Goal: Task Accomplishment & Management: Use online tool/utility

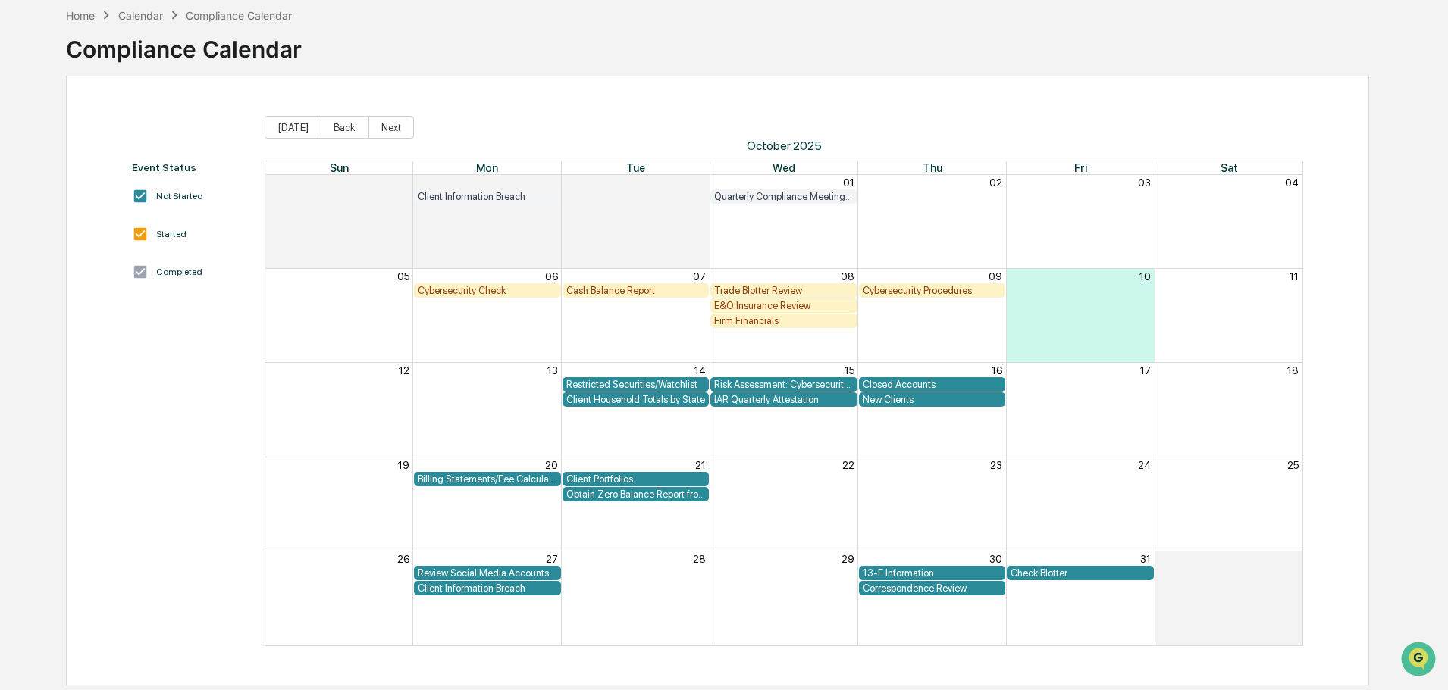
click at [886, 589] on div "Correspondence Review" at bounding box center [932, 588] width 139 height 11
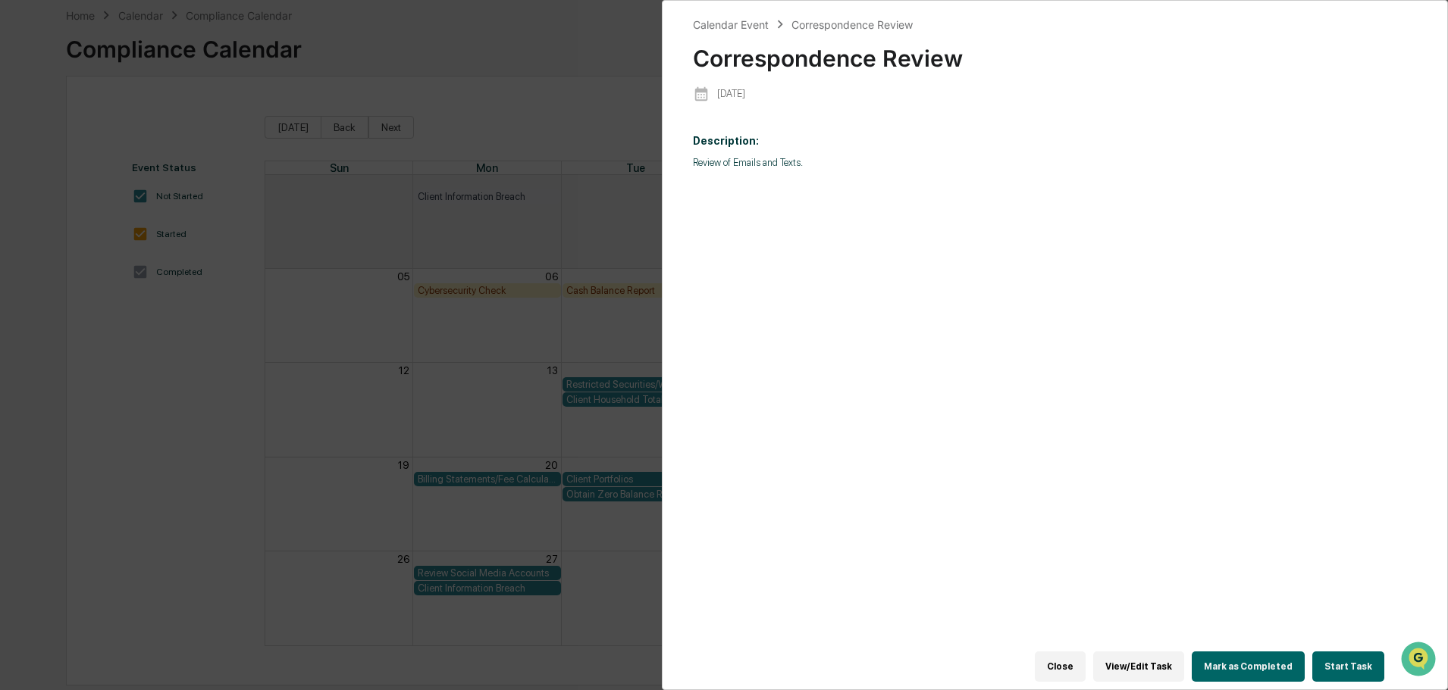
click at [1336, 654] on button "Start Task" at bounding box center [1348, 667] width 72 height 30
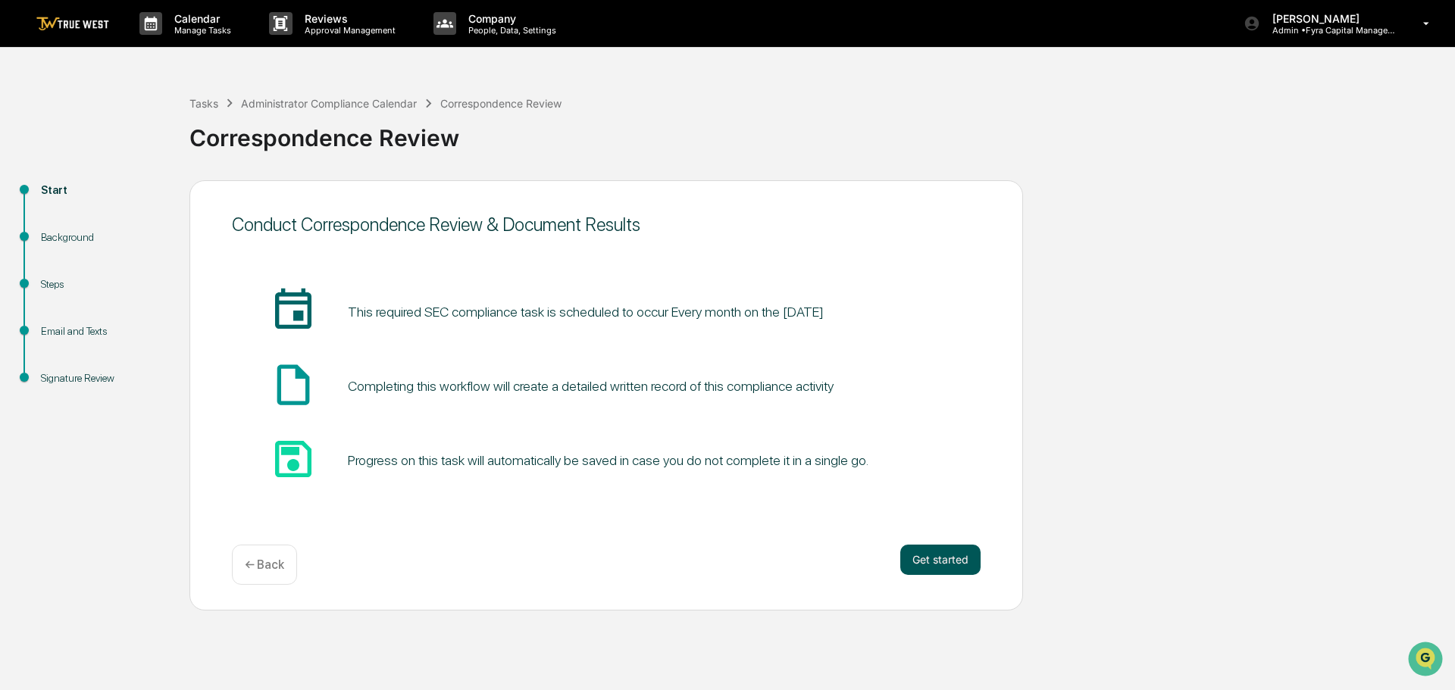
click at [937, 556] on button "Get started" at bounding box center [940, 560] width 80 height 30
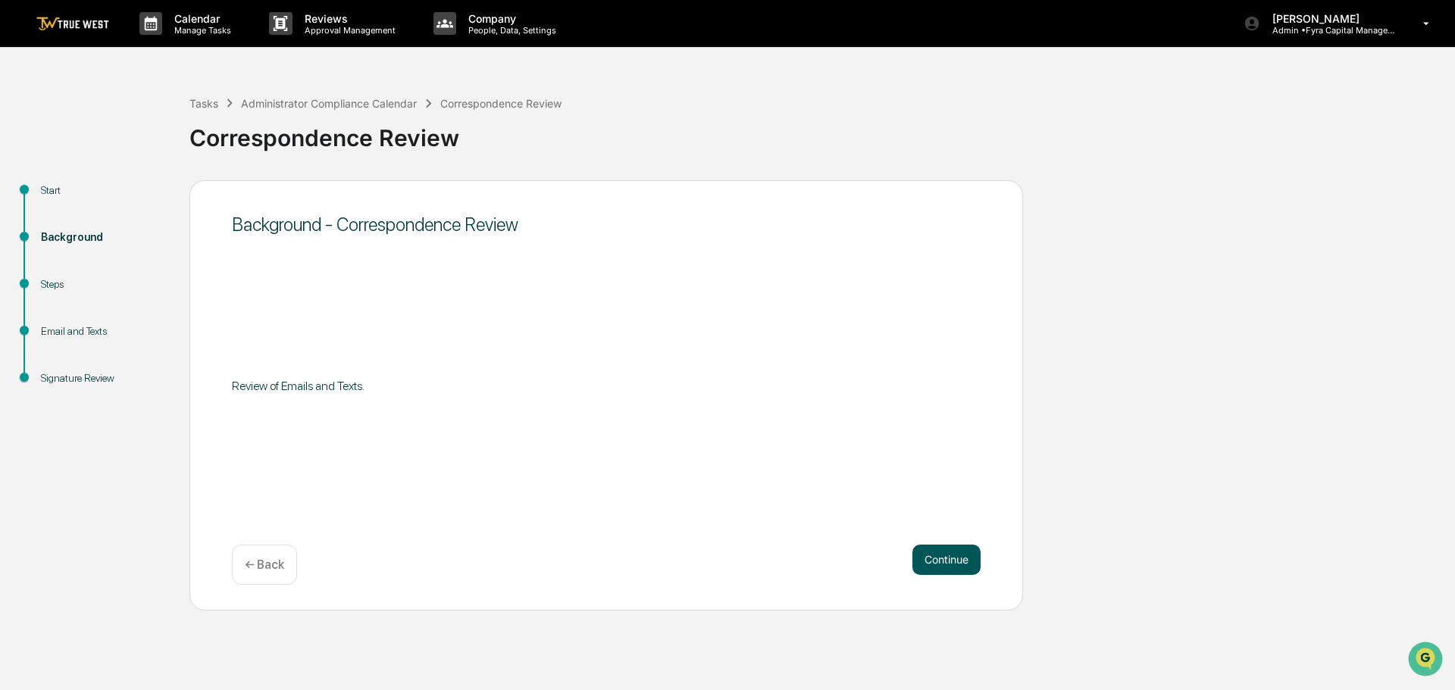
click at [941, 553] on button "Continue" at bounding box center [947, 560] width 68 height 30
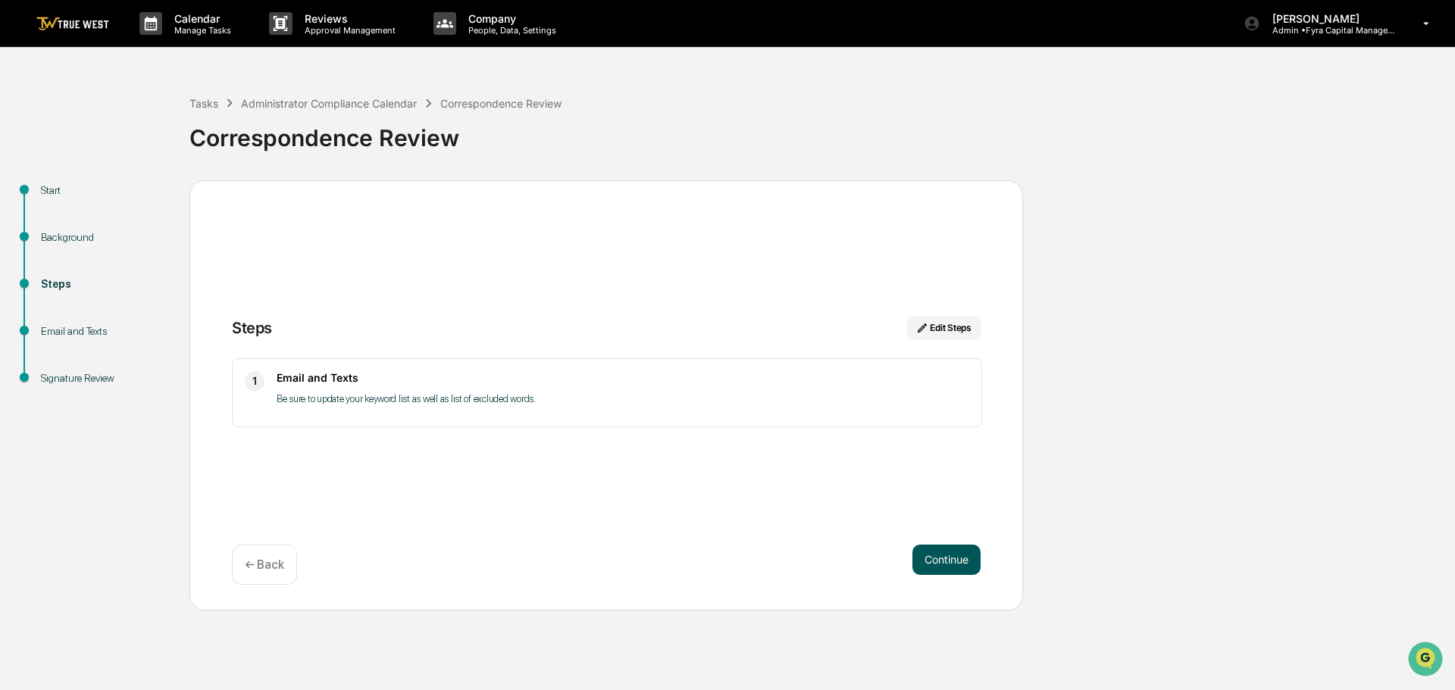
click at [948, 557] on button "Continue" at bounding box center [947, 560] width 68 height 30
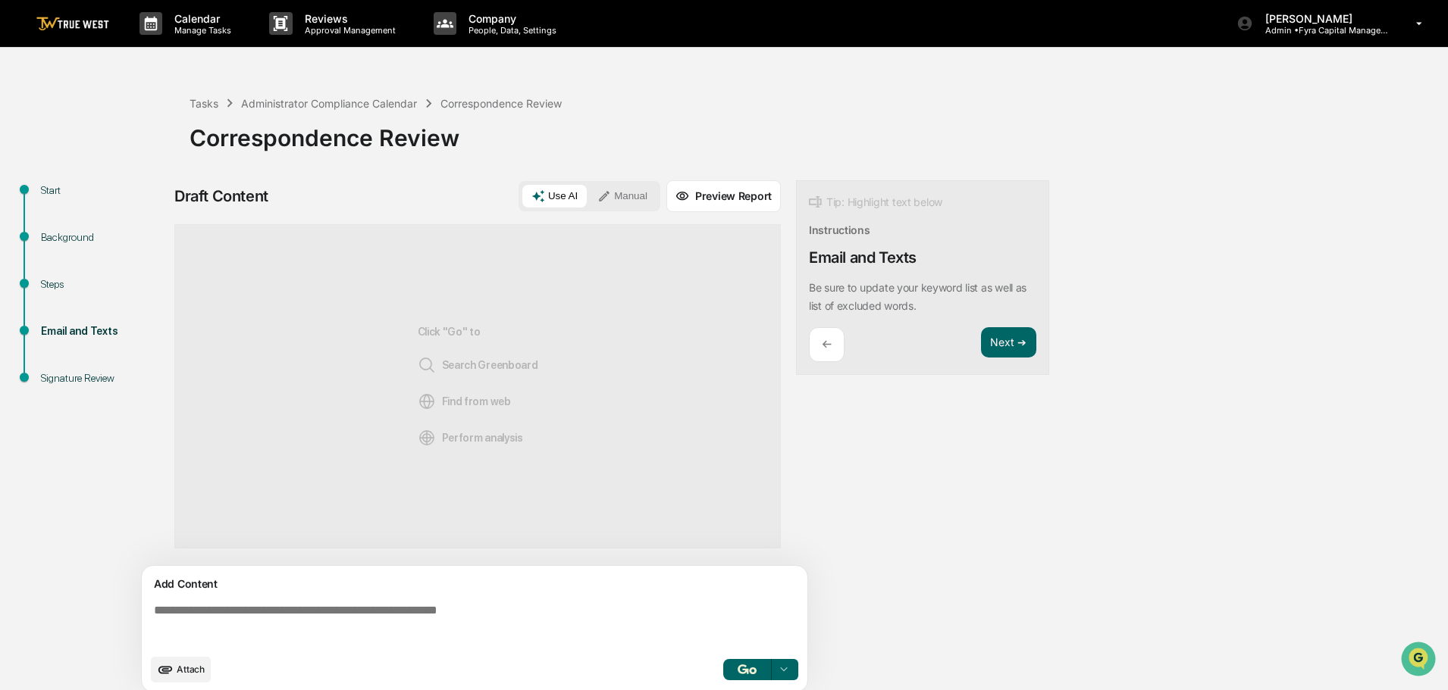
click at [627, 192] on button "Manual" at bounding box center [622, 196] width 68 height 23
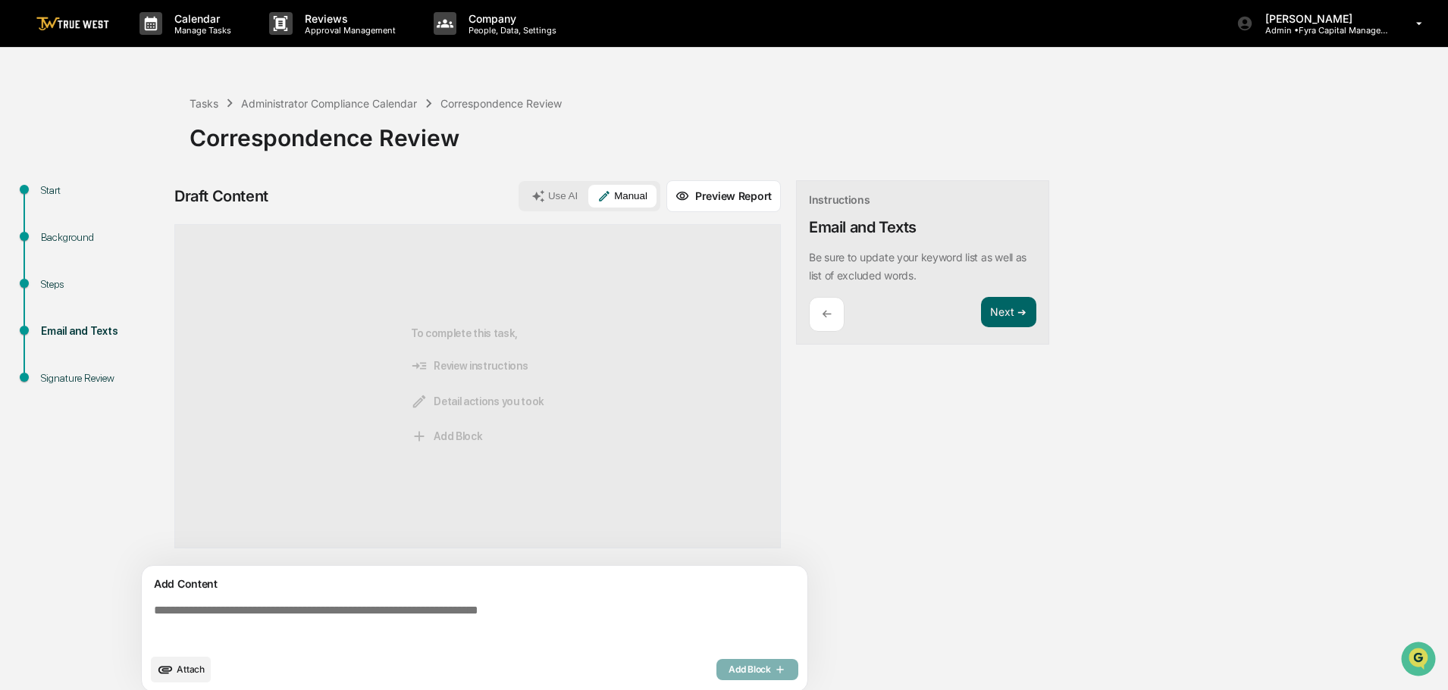
click at [151, 612] on textarea at bounding box center [477, 625] width 659 height 55
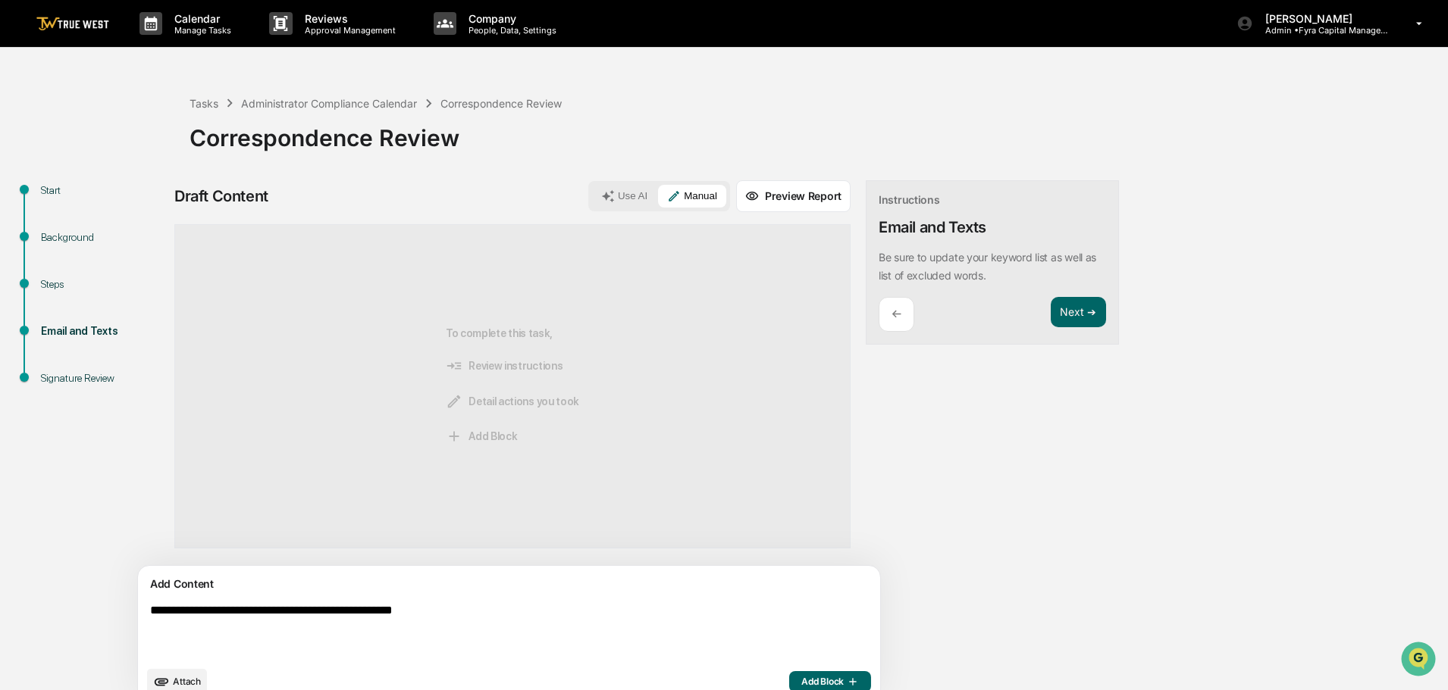
type textarea "**********"
click at [801, 678] on span "Add Block" at bounding box center [830, 682] width 58 height 12
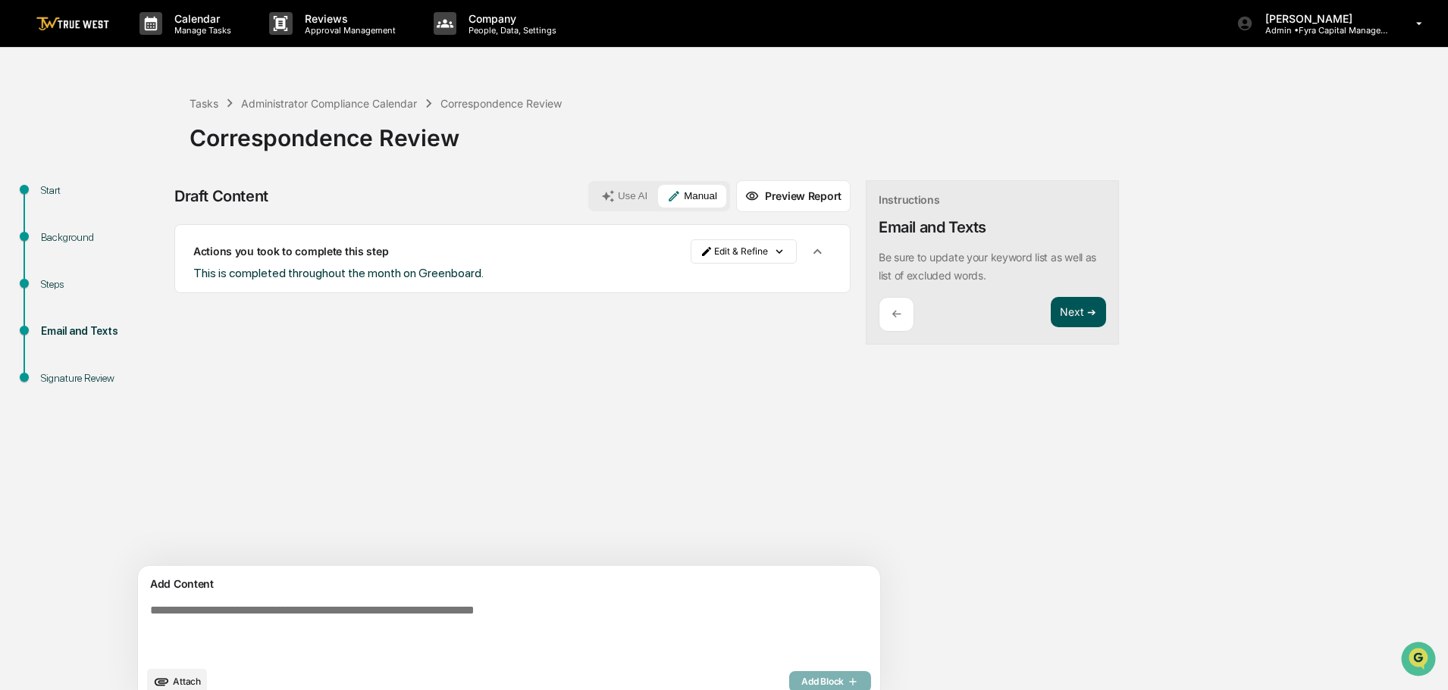
click at [1050, 315] on button "Next ➔" at bounding box center [1077, 312] width 55 height 31
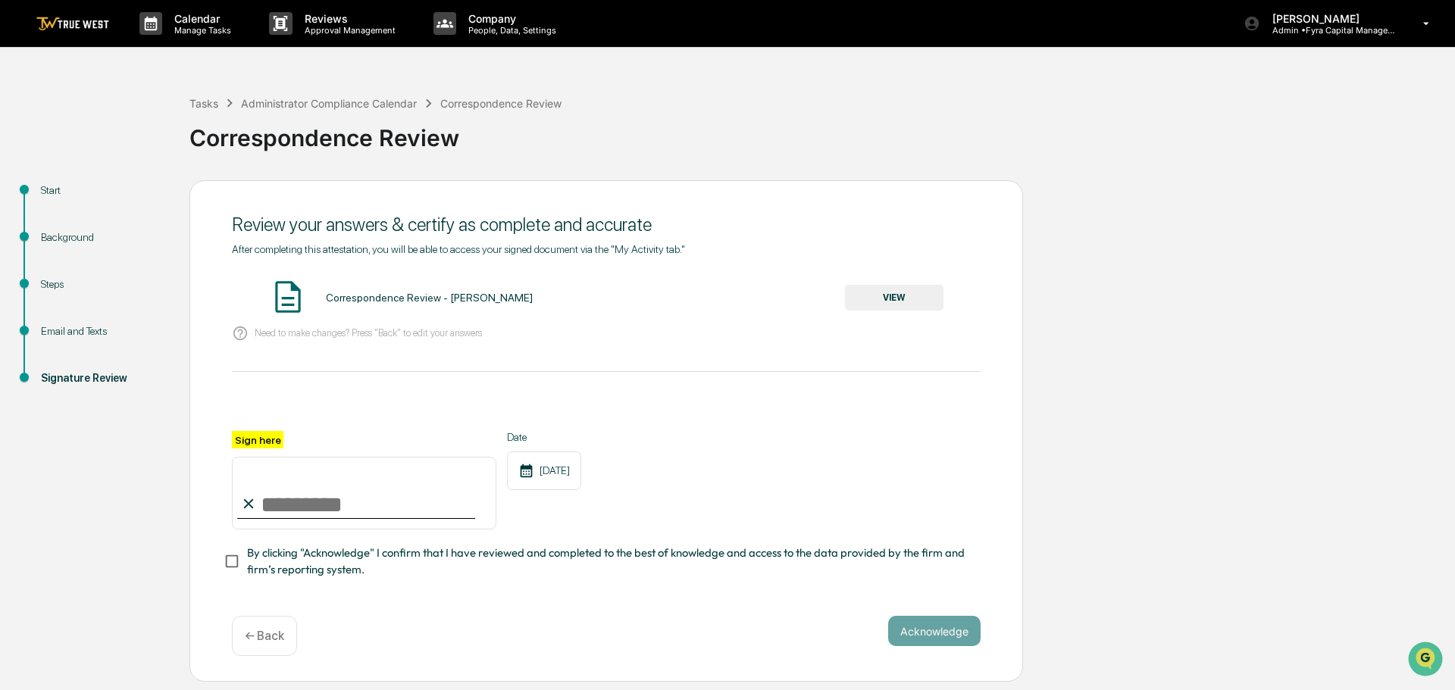
click at [896, 301] on button "VIEW" at bounding box center [894, 298] width 99 height 26
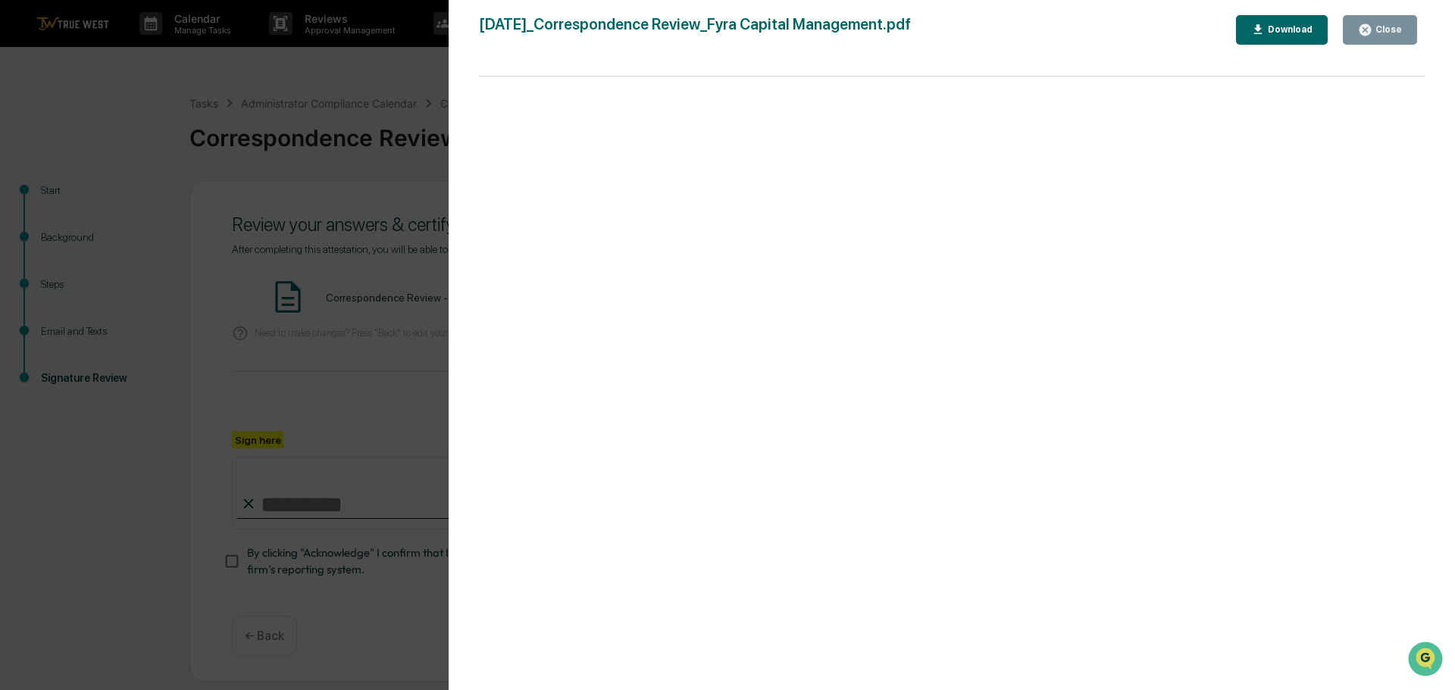
click at [223, 72] on div "Version History [DATE] 03:49 PM [PERSON_NAME] [DATE]_Correspondence Review_Fyra…" at bounding box center [727, 345] width 1455 height 690
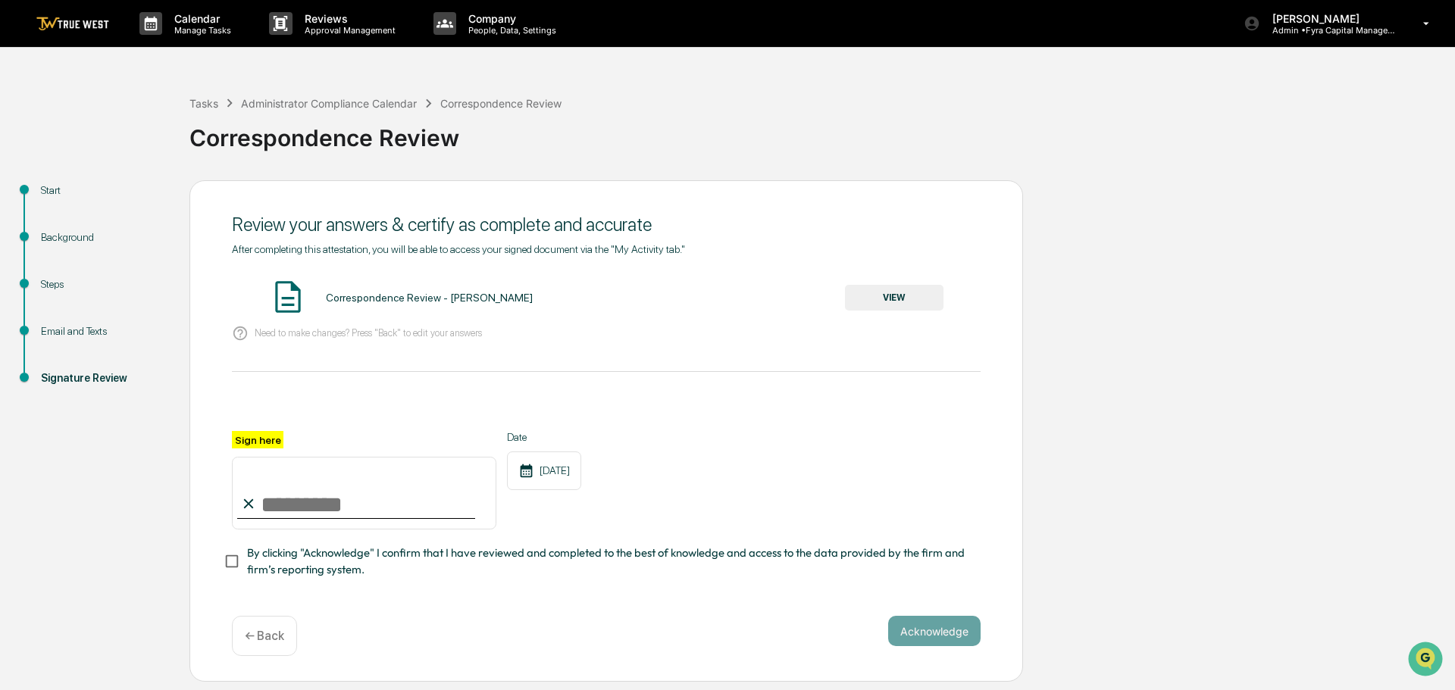
click at [296, 508] on input "Sign here" at bounding box center [364, 493] width 265 height 73
type input "**********"
click at [937, 631] on button "Acknowledge" at bounding box center [934, 631] width 92 height 30
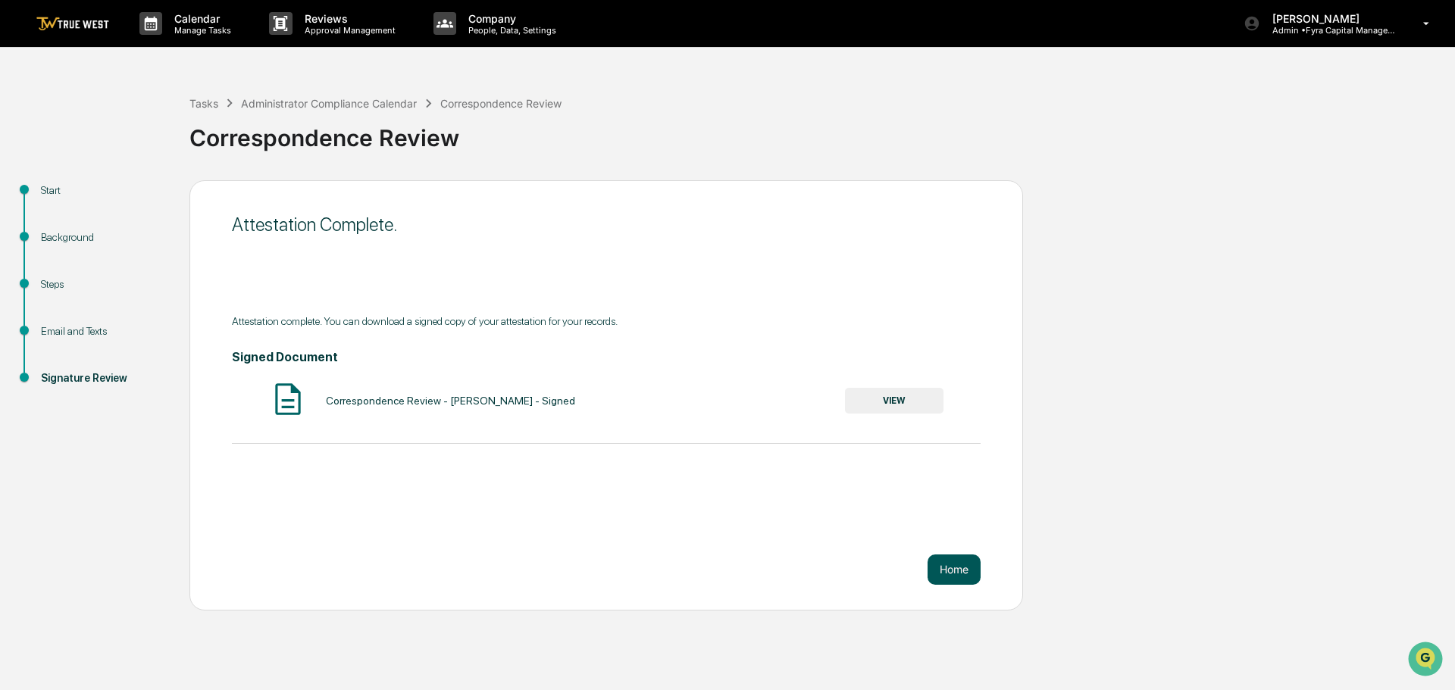
click at [959, 572] on button "Home" at bounding box center [954, 570] width 53 height 30
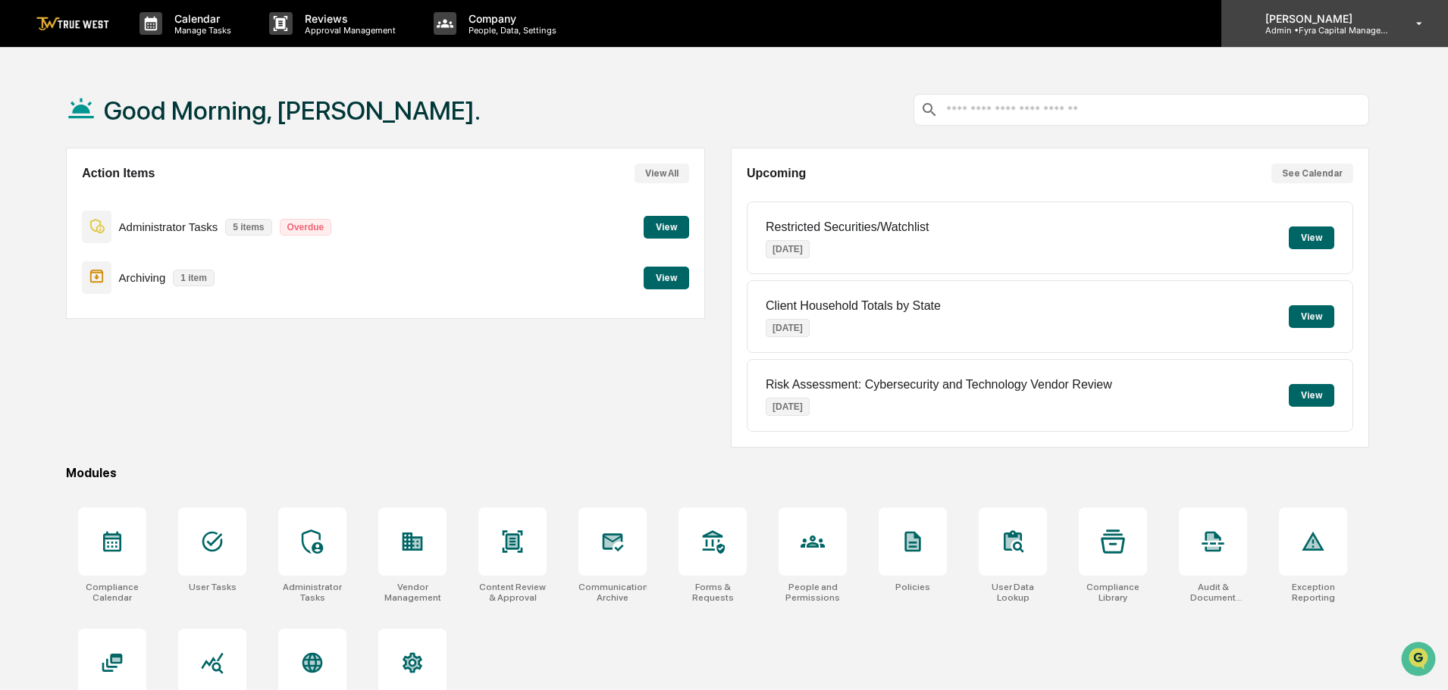
click at [1413, 24] on icon at bounding box center [1419, 24] width 27 height 14
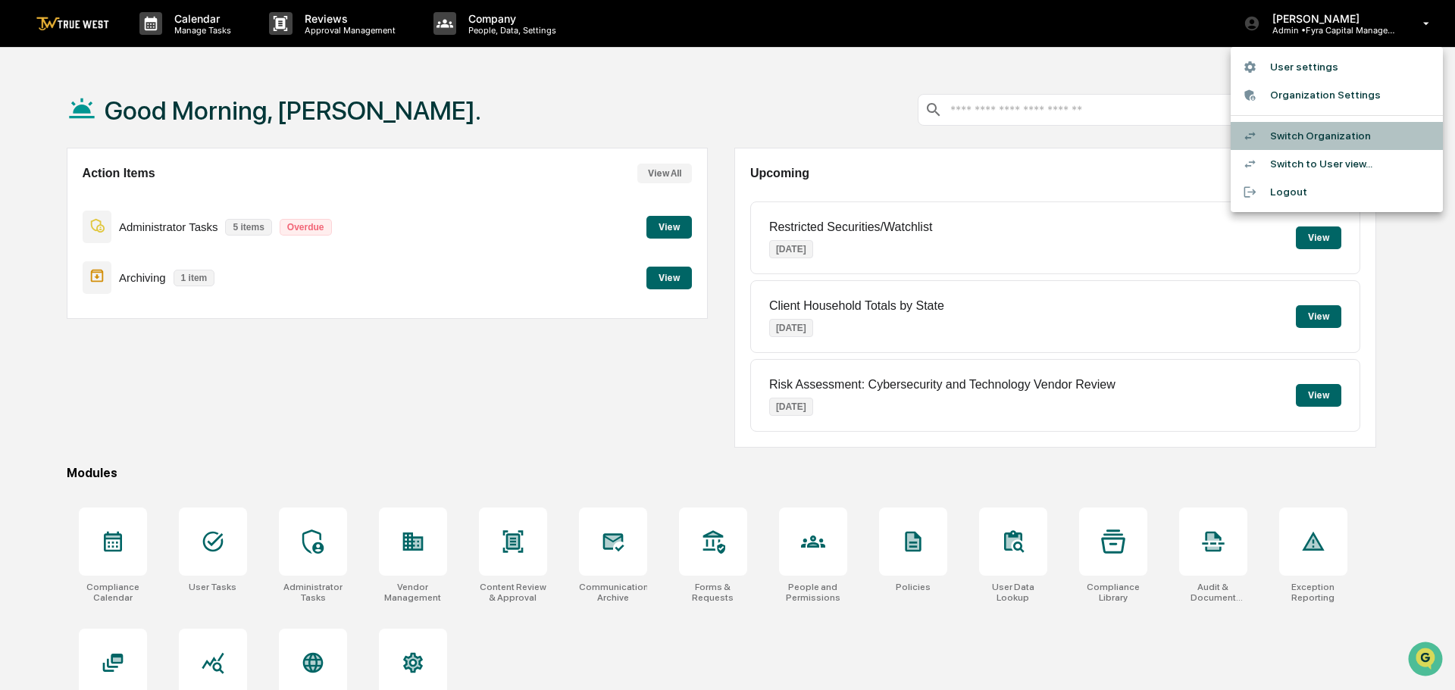
click at [1307, 133] on li "Switch Organization" at bounding box center [1337, 136] width 212 height 28
